Goal: Information Seeking & Learning: Learn about a topic

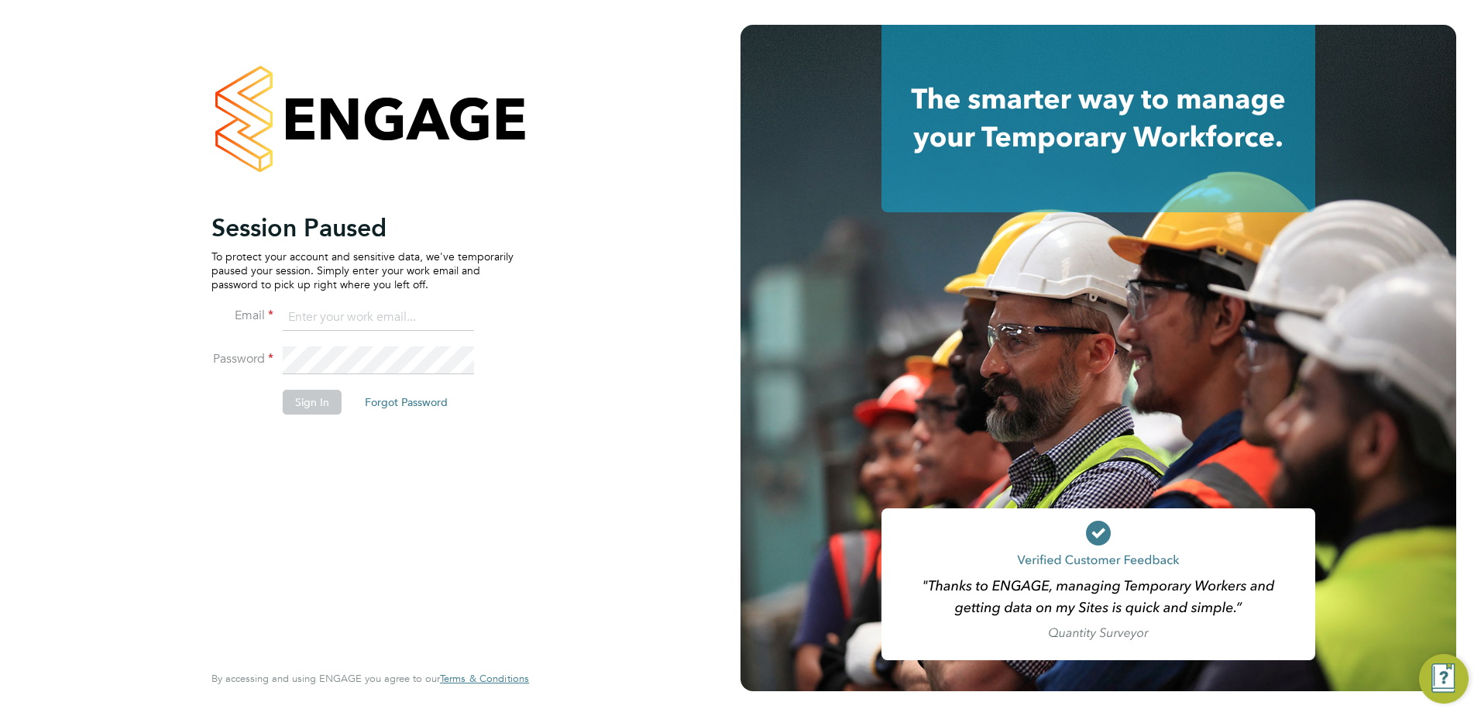
type input "fesouth@protocol.co.uk"
click at [319, 407] on button "Sign In" at bounding box center [312, 402] width 59 height 25
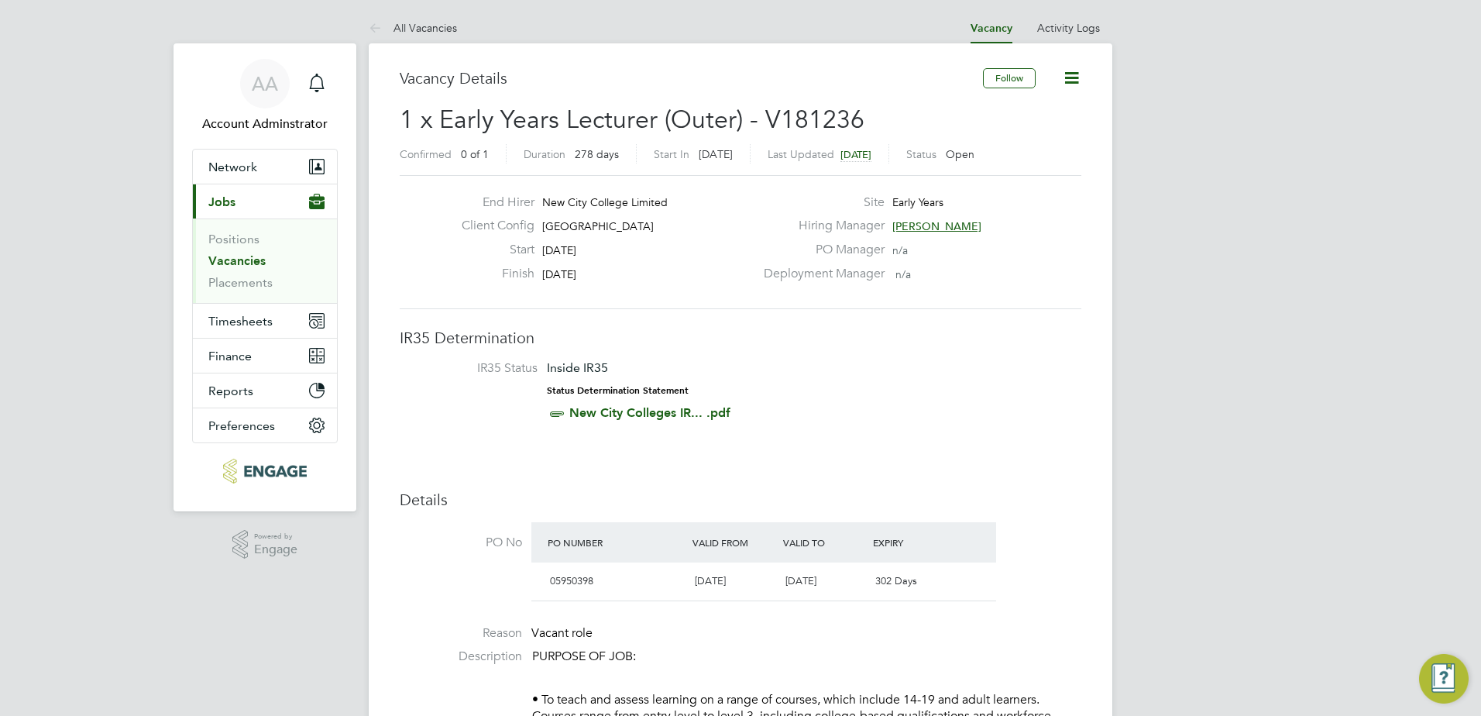
click at [232, 261] on link "Vacancies" at bounding box center [236, 260] width 57 height 15
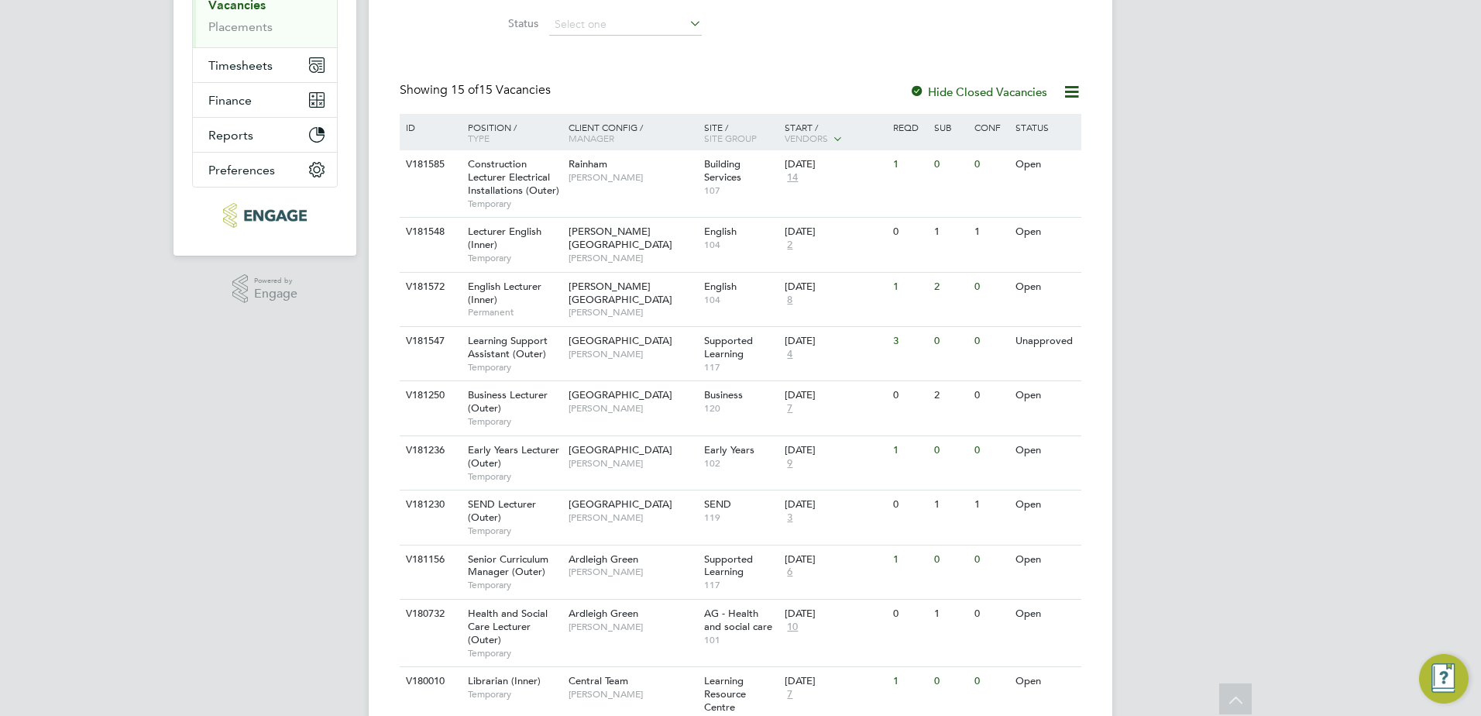
scroll to position [273, 0]
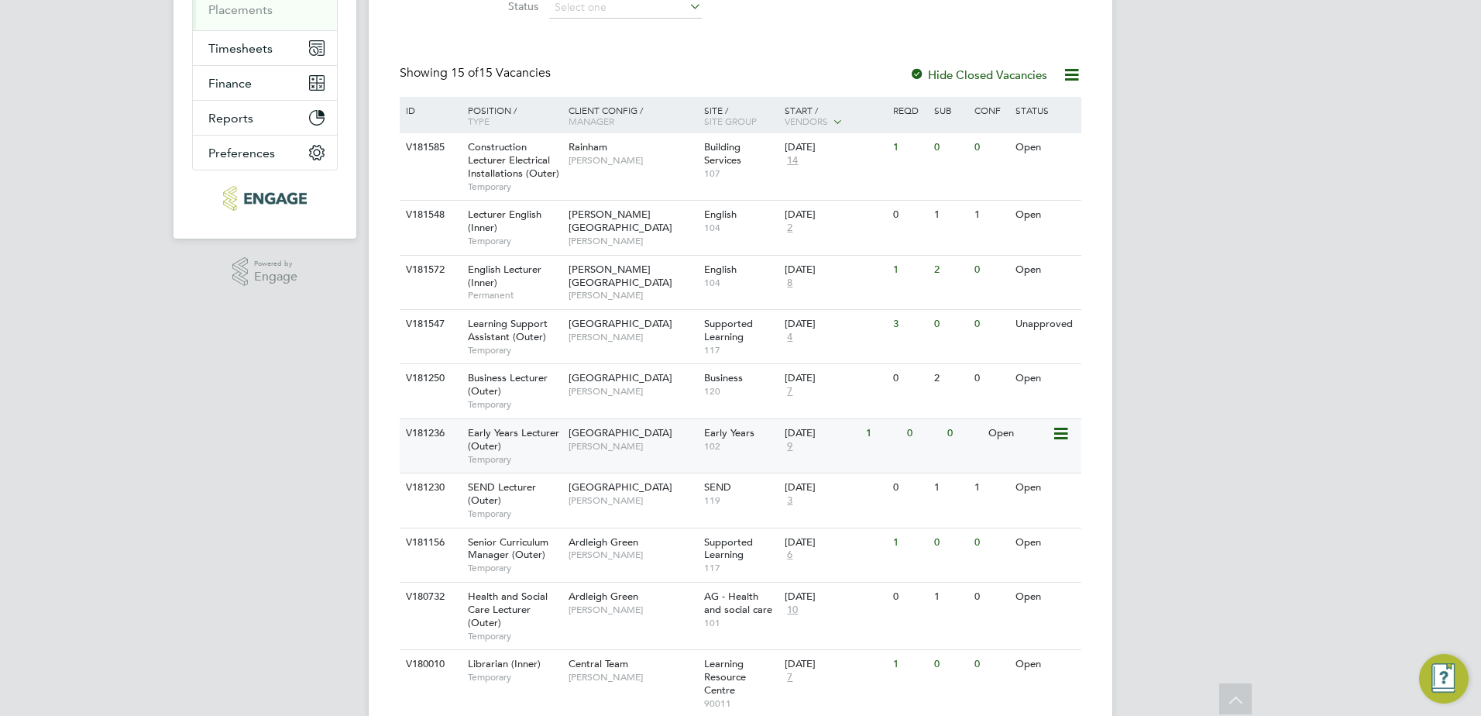
click at [556, 436] on span "Early Years Lecturer (Outer)" at bounding box center [513, 439] width 91 height 26
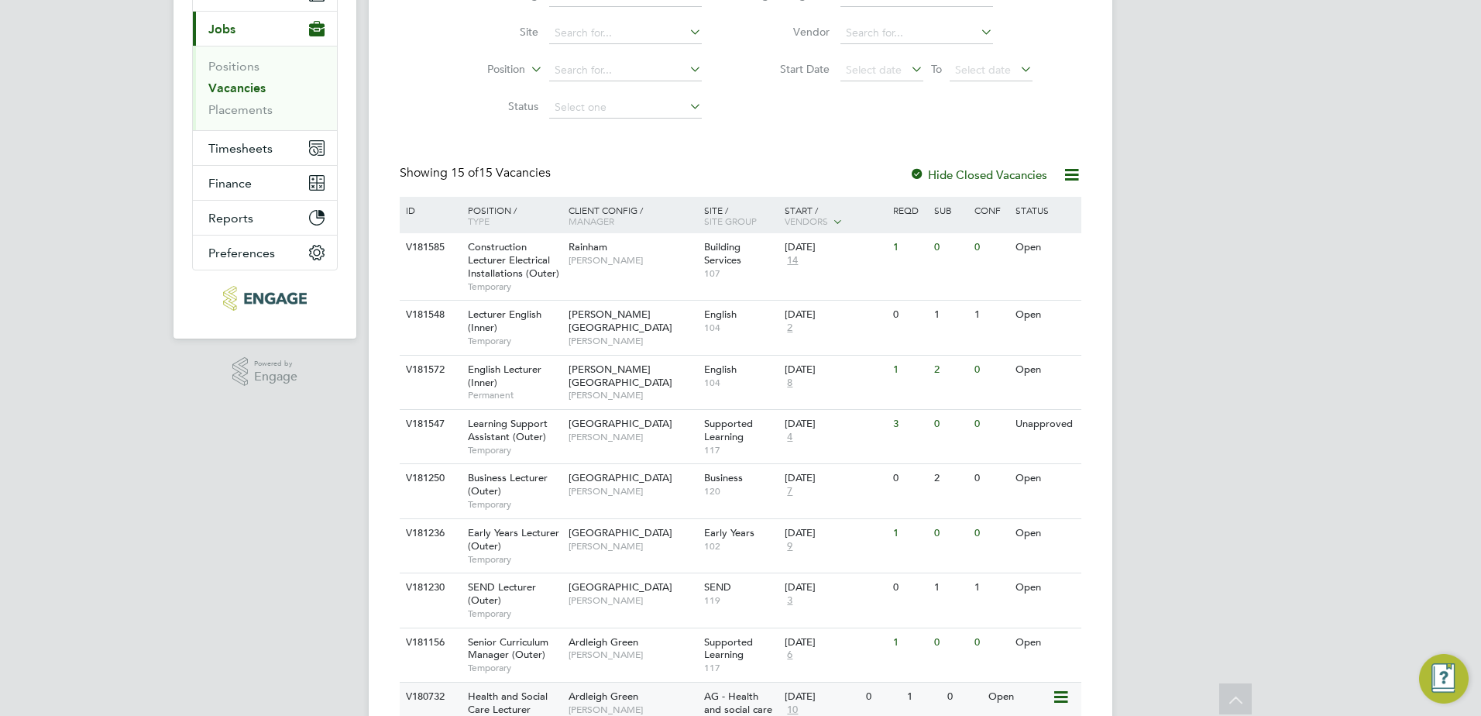
scroll to position [185, 0]
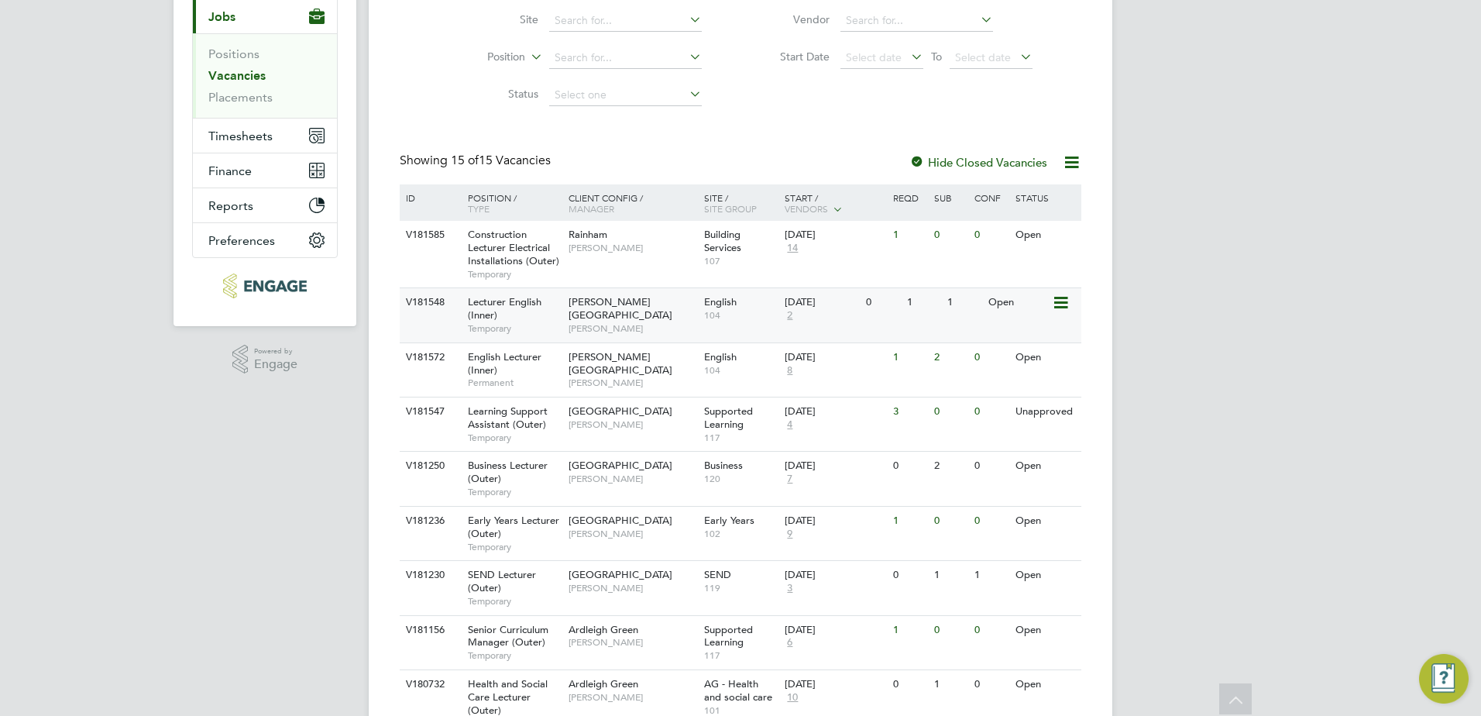
click at [679, 322] on span "Della-Marie McCartney" at bounding box center [633, 328] width 128 height 12
click at [610, 353] on span "Hackney Campus" at bounding box center [621, 363] width 104 height 26
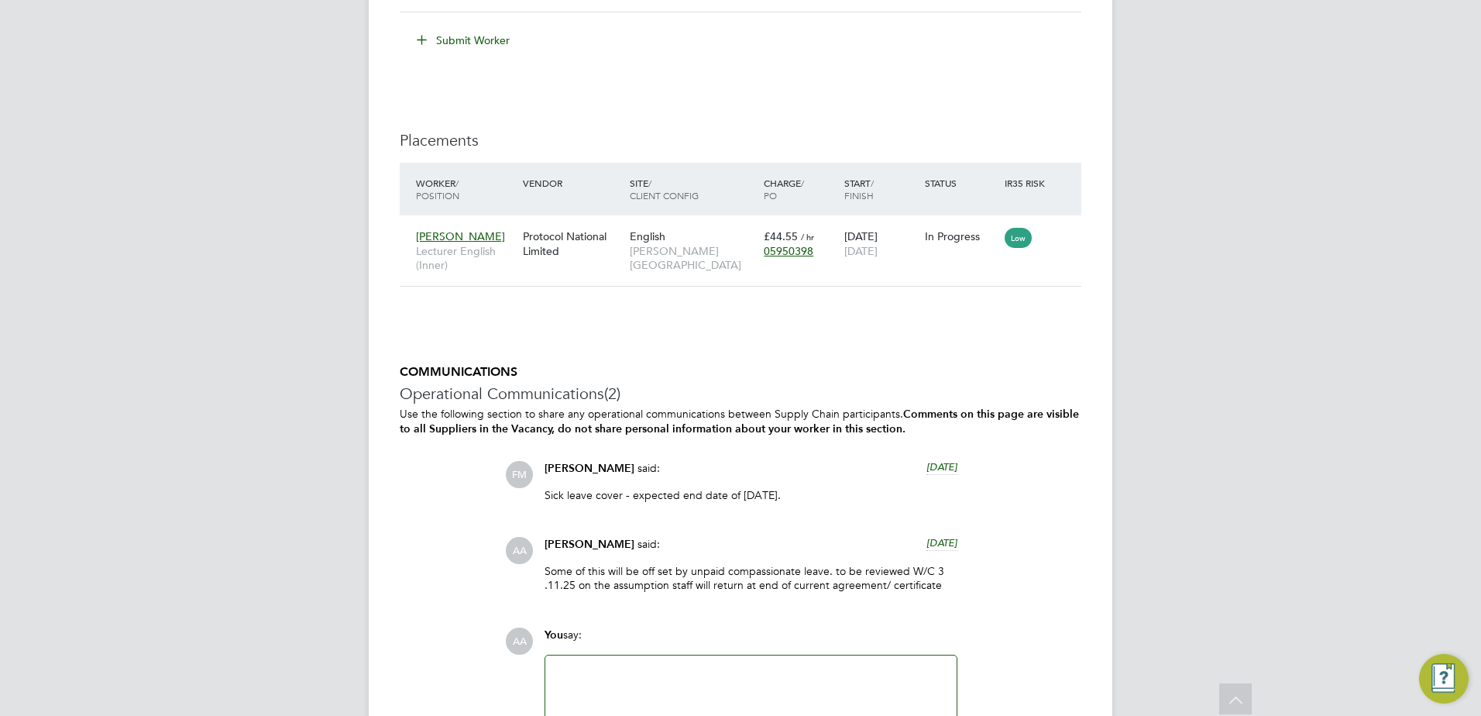
scroll to position [2718, 0]
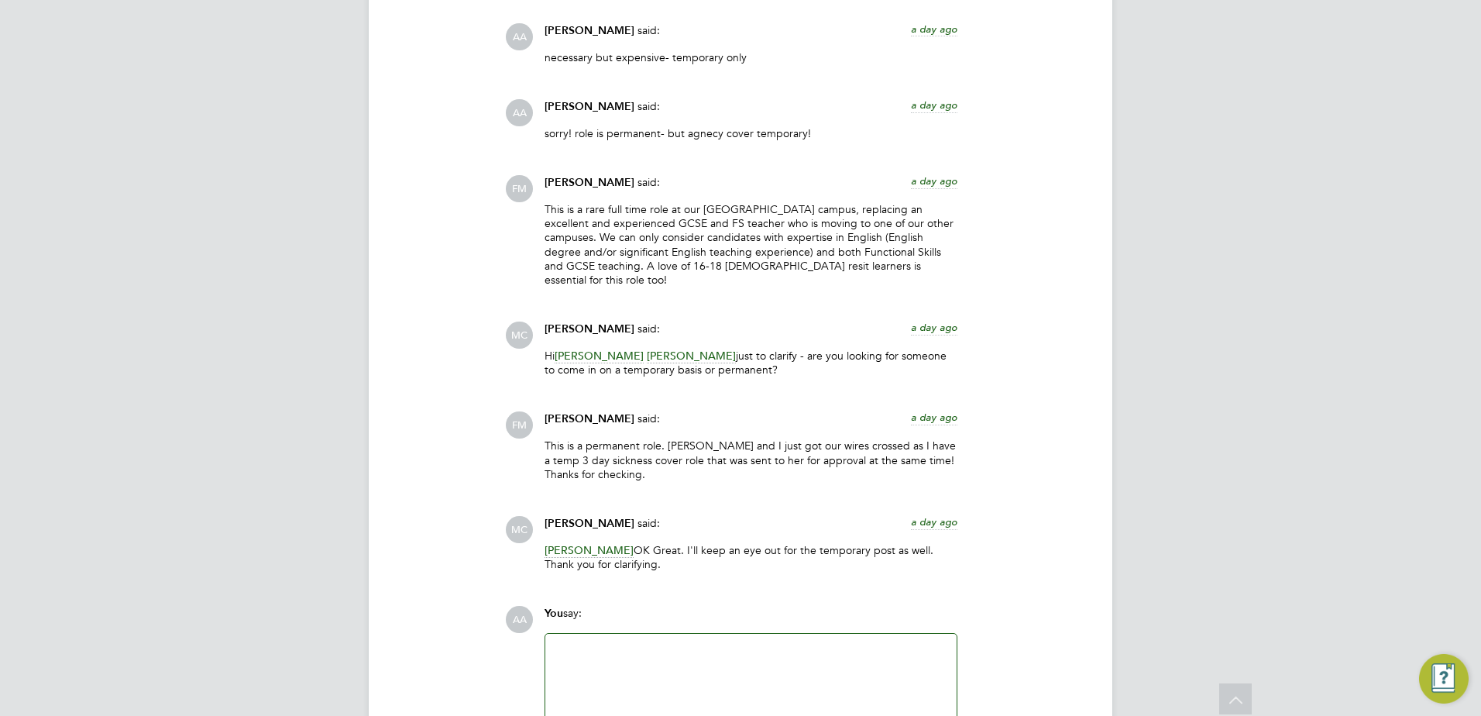
scroll to position [2960, 0]
